Goal: Transaction & Acquisition: Purchase product/service

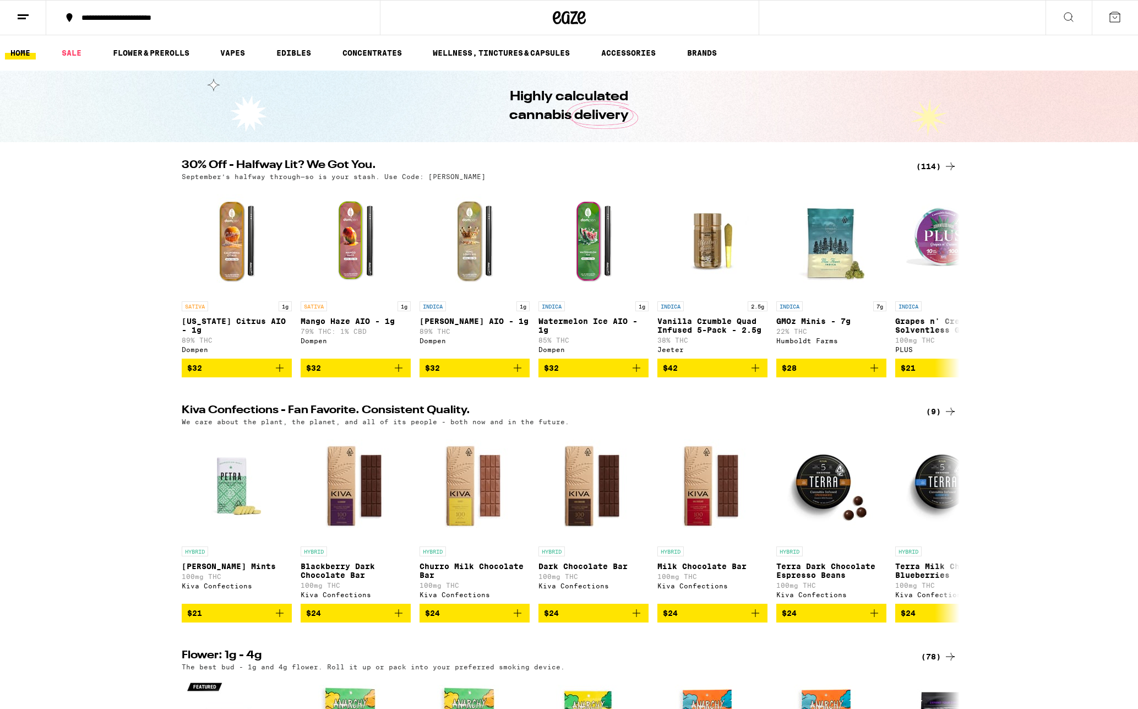
click at [927, 170] on div "(114)" at bounding box center [936, 166] width 41 height 13
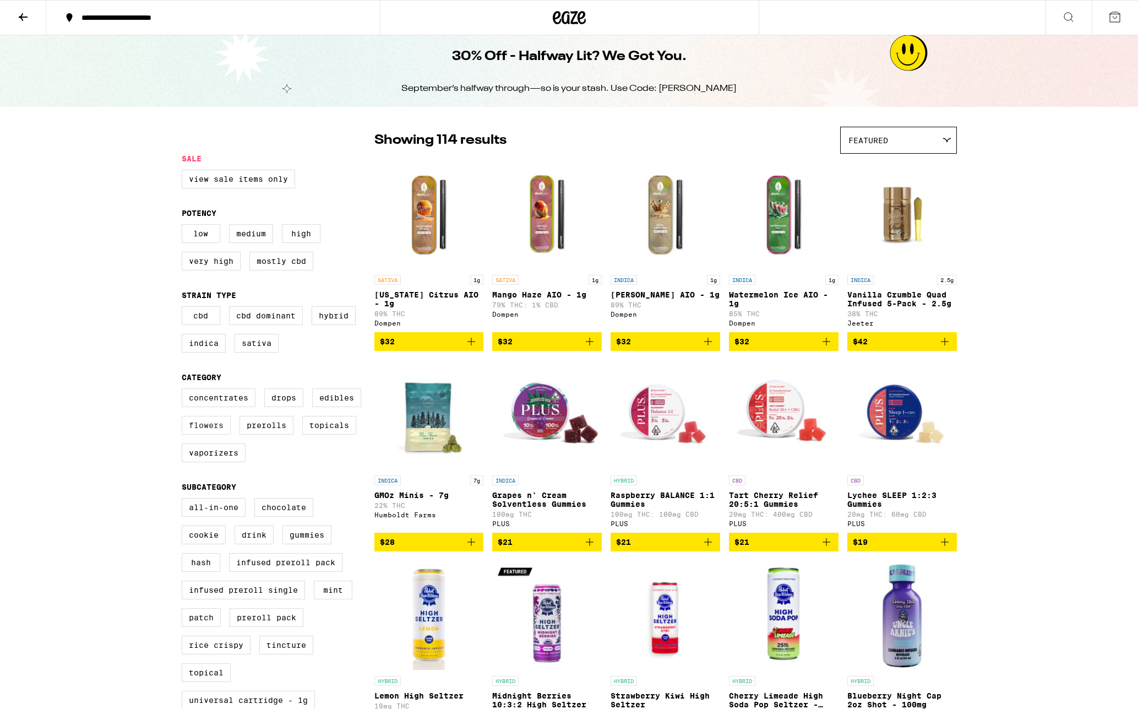
click at [224, 434] on label "Flowers" at bounding box center [206, 425] width 49 height 19
click at [184, 390] on input "Flowers" at bounding box center [184, 390] width 1 height 1
checkbox input "true"
